Goal: Find specific page/section: Find specific page/section

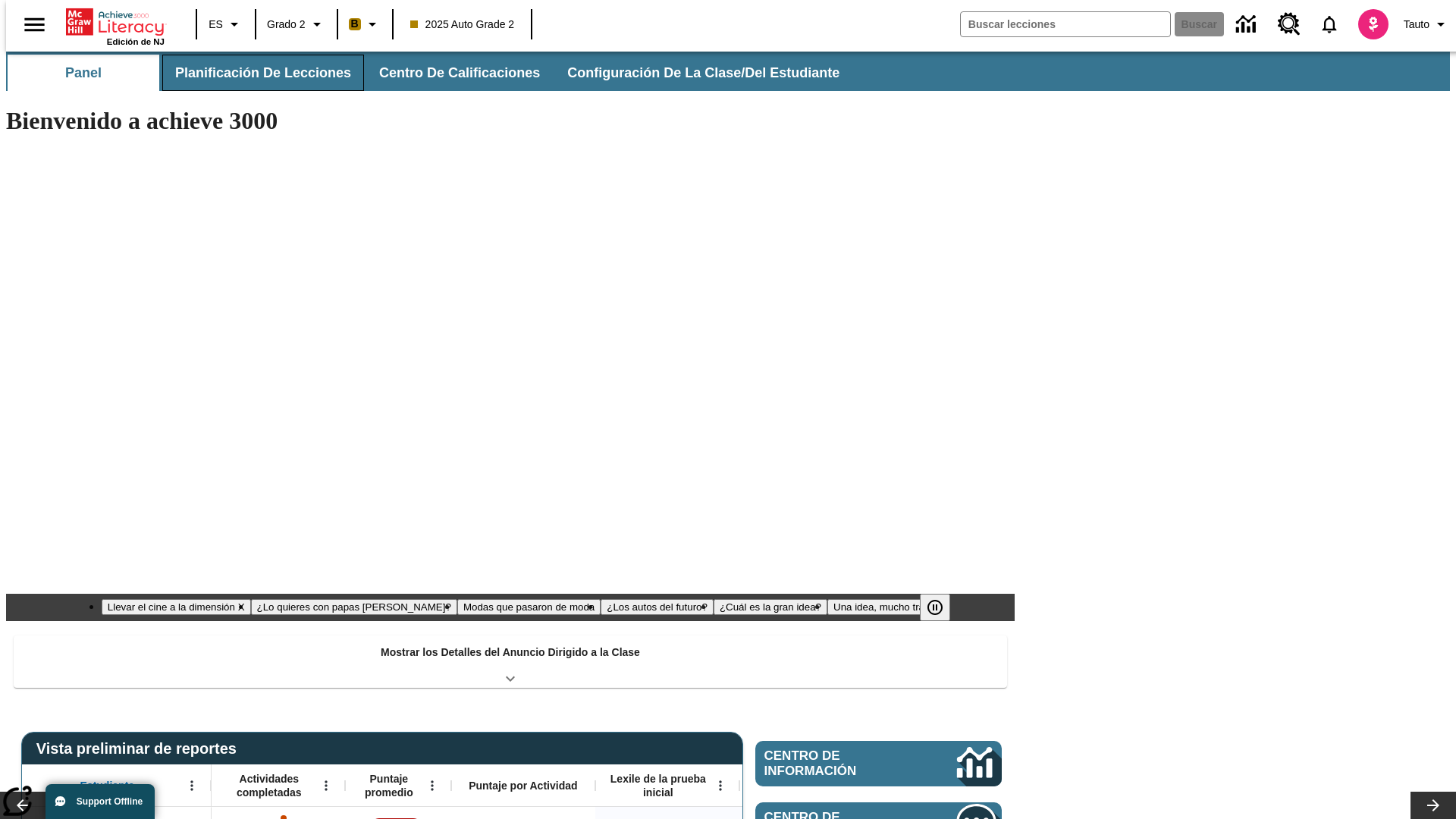
click at [254, 73] on button "Planificación de lecciones" at bounding box center [263, 73] width 202 height 37
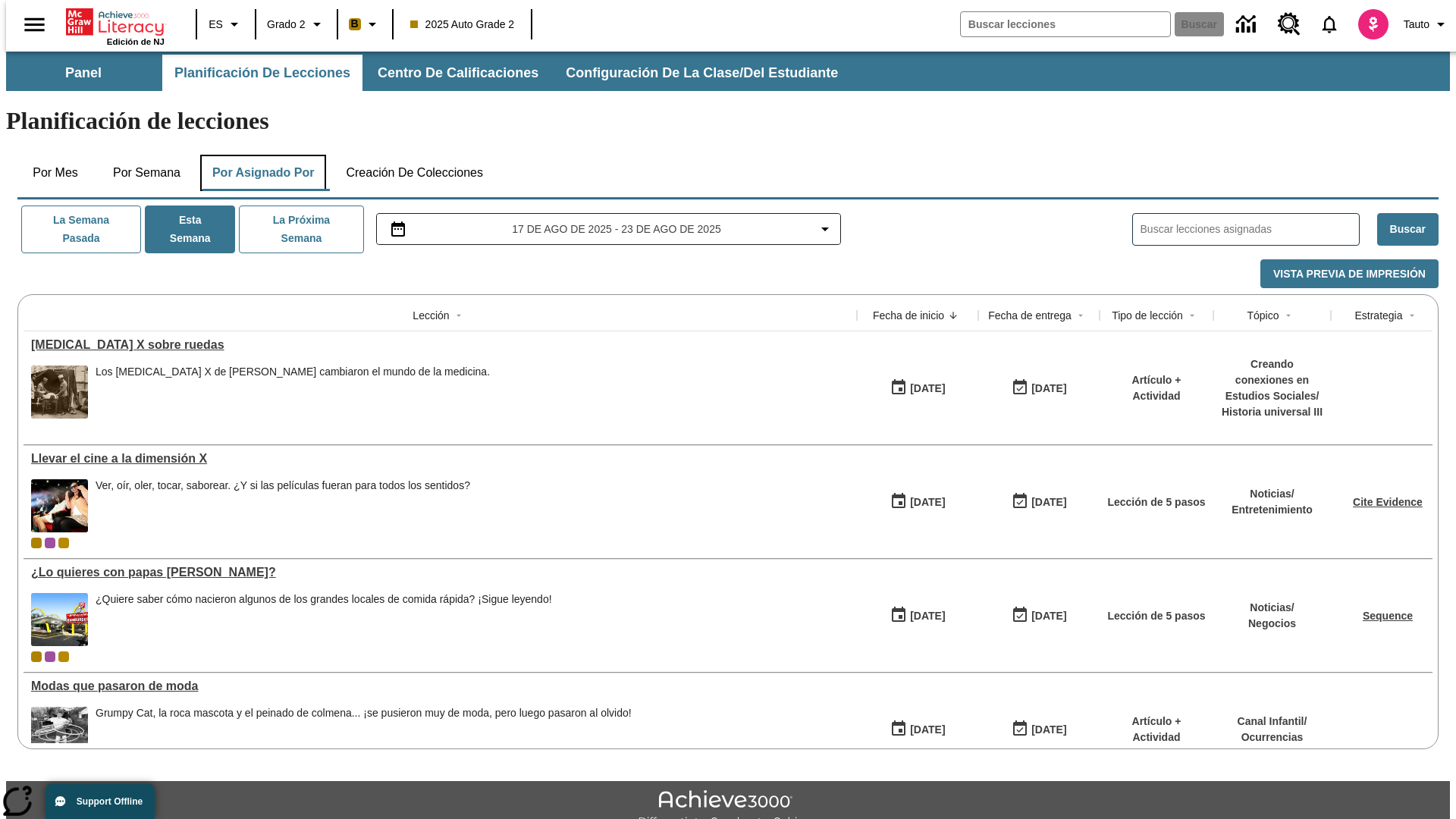
click at [260, 155] on button "Por asignado por" at bounding box center [263, 173] width 127 height 37
type input "El sueño de los animales"
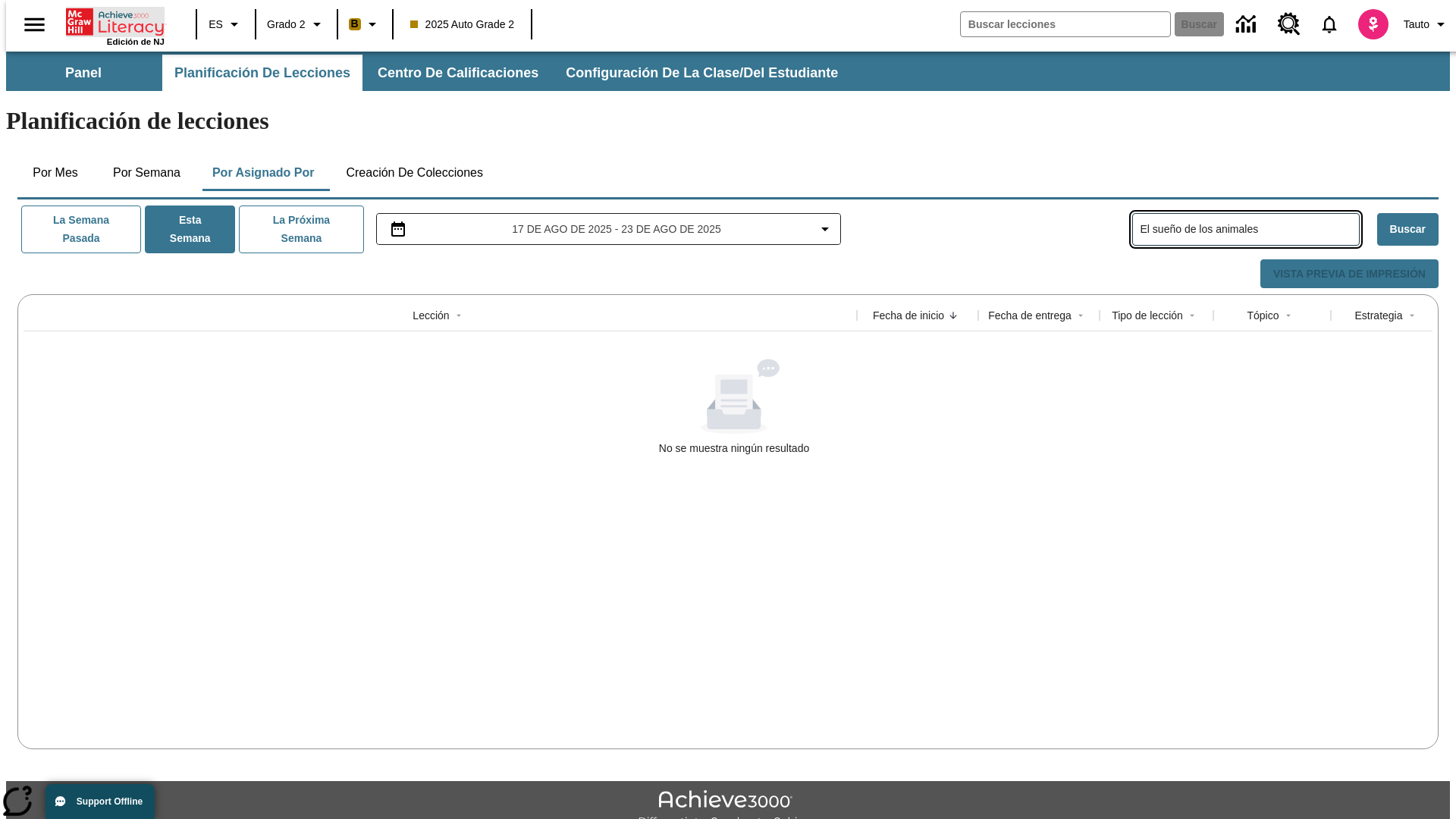
click at [110, 21] on icon "Portada" at bounding box center [116, 22] width 101 height 30
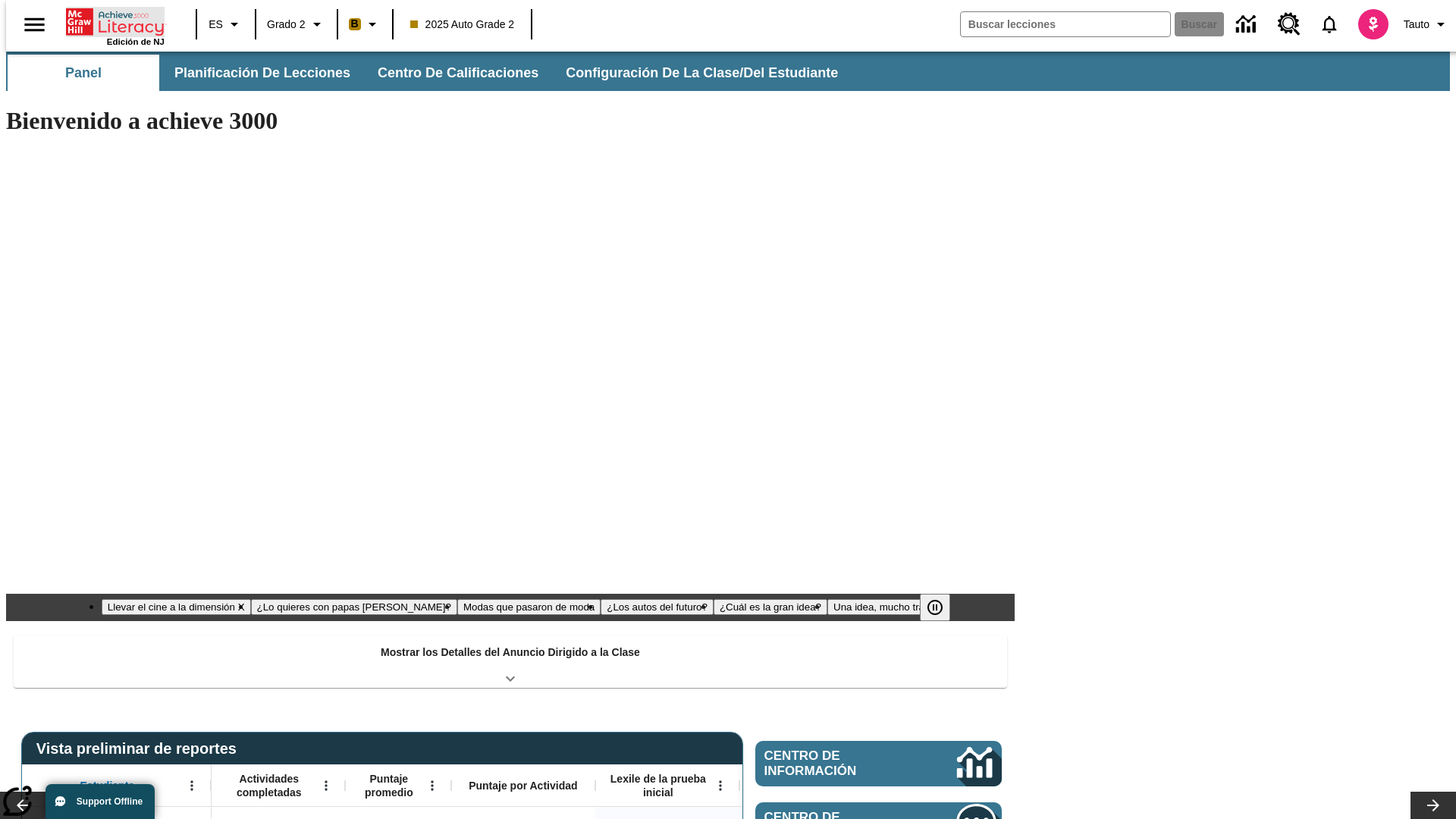
type input "-1"
click at [254, 73] on button "Planificación de lecciones" at bounding box center [263, 73] width 202 height 37
